Goal: Transaction & Acquisition: Purchase product/service

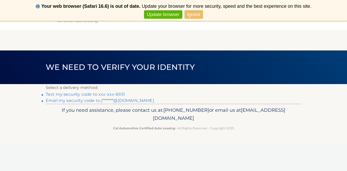
click at [111, 95] on link "Text my security code to xxx-xxx-6931" at bounding box center [85, 94] width 79 height 5
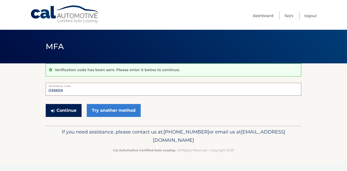
type input "036659"
click at [73, 110] on button "Continue" at bounding box center [64, 110] width 36 height 13
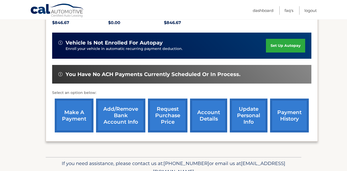
scroll to position [114, 0]
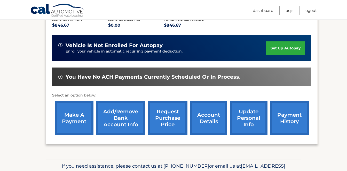
click at [75, 116] on link "make a payment" at bounding box center [74, 118] width 39 height 34
click at [290, 116] on link "payment history" at bounding box center [289, 118] width 39 height 34
click at [84, 120] on link "make a payment" at bounding box center [74, 118] width 39 height 34
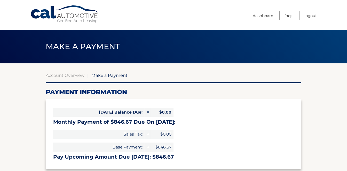
select select "NTc2YWFhMWUtOGI0Ny00YWYyLTkyZDAtNDdmZThiOWUyNmQw"
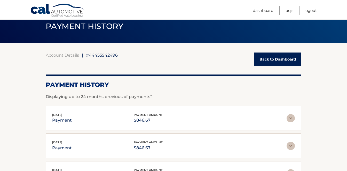
scroll to position [21, 0]
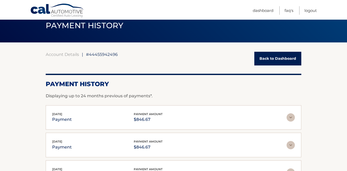
click at [292, 118] on img at bounding box center [290, 117] width 8 height 8
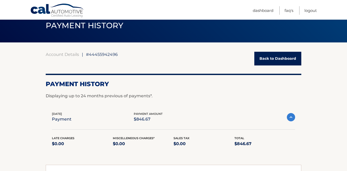
click at [292, 118] on img at bounding box center [291, 117] width 8 height 8
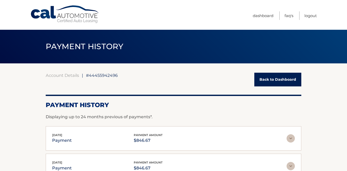
scroll to position [0, 0]
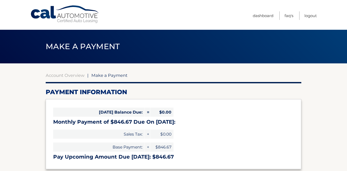
select select "NTc2YWFhMWUtOGI0Ny00YWYyLTkyZDAtNDdmZThiOWUyNmQw"
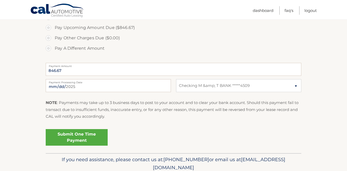
scroll to position [177, 0]
click at [89, 135] on link "Submit One Time Payment" at bounding box center [77, 136] width 62 height 17
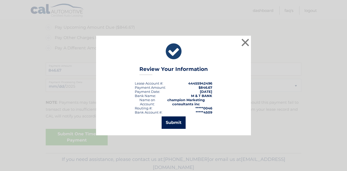
click at [179, 122] on button "Submit" at bounding box center [174, 122] width 24 height 12
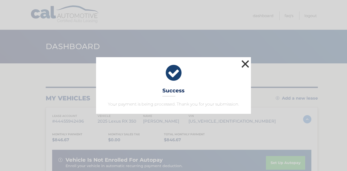
click at [246, 64] on button "×" at bounding box center [245, 64] width 10 height 10
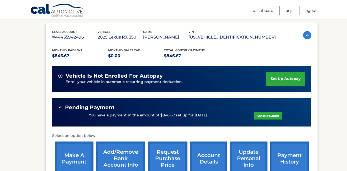
scroll to position [84, 0]
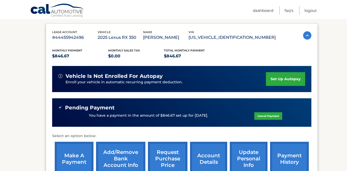
click at [287, 159] on link "payment history" at bounding box center [289, 158] width 39 height 34
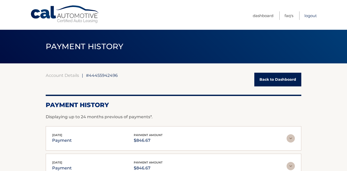
click at [310, 16] on link "Logout" at bounding box center [310, 15] width 12 height 9
